Goal: Task Accomplishment & Management: Manage account settings

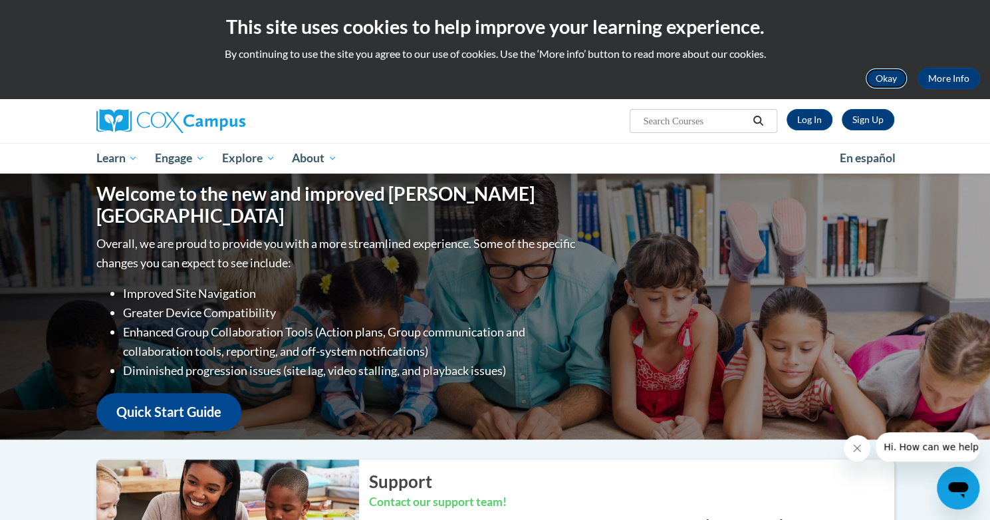
click at [873, 85] on button "Okay" at bounding box center [886, 78] width 43 height 21
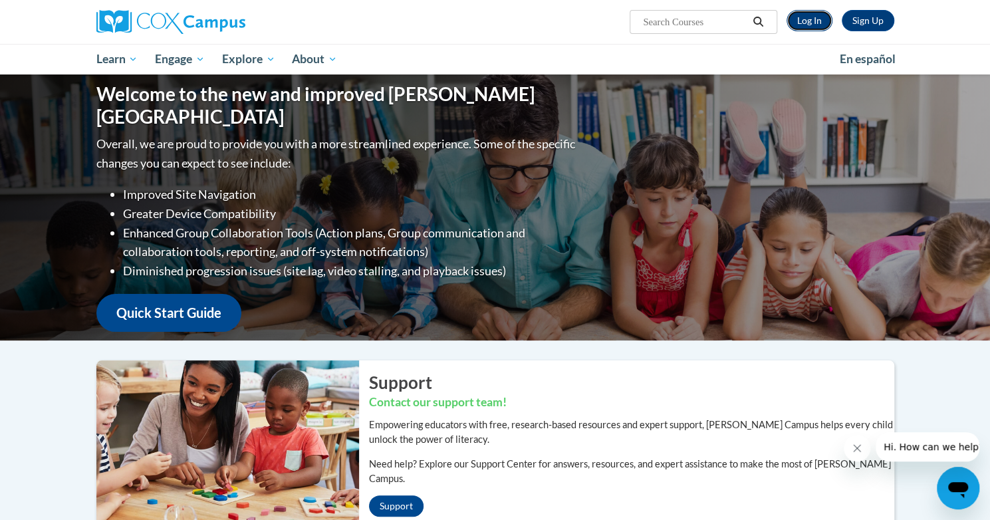
click at [799, 28] on link "Log In" at bounding box center [810, 20] width 46 height 21
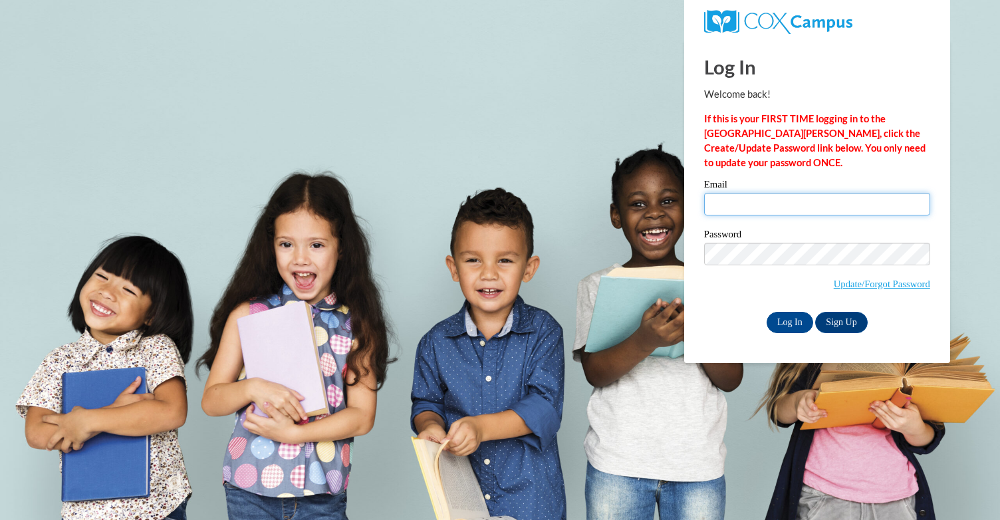
click at [791, 207] on input "Email" at bounding box center [817, 204] width 226 height 23
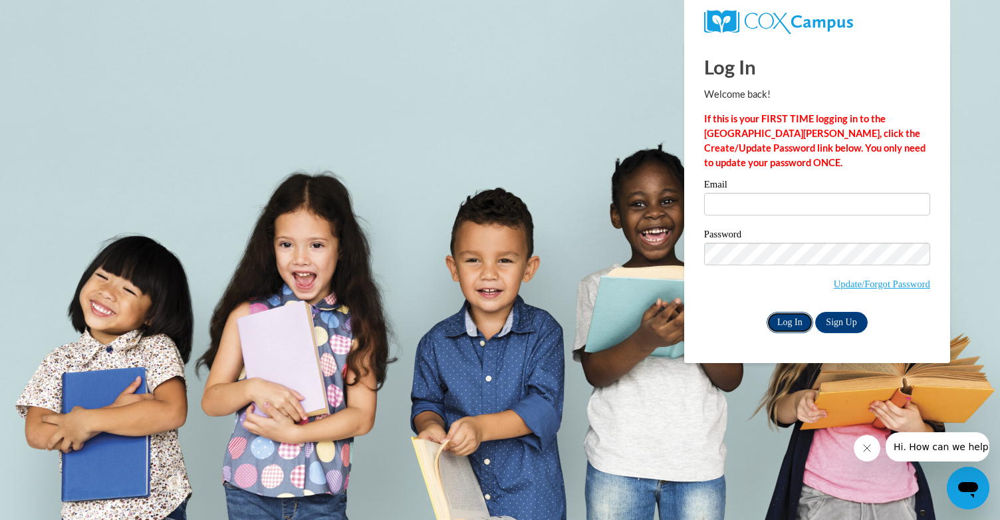
click at [790, 331] on input "Log In" at bounding box center [790, 322] width 47 height 21
